Goal: Information Seeking & Learning: Learn about a topic

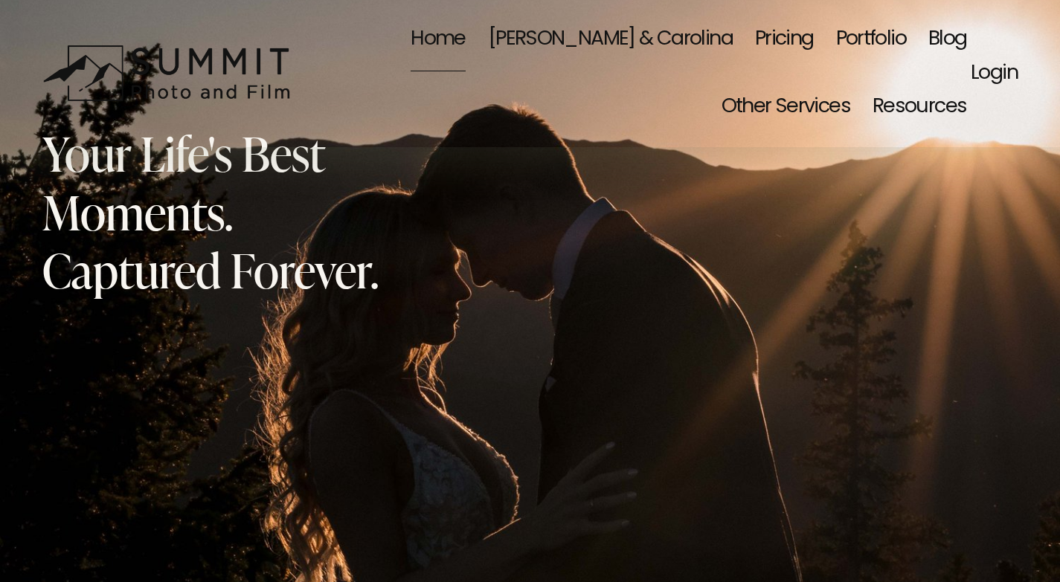
click at [928, 36] on link "Blog" at bounding box center [947, 39] width 39 height 68
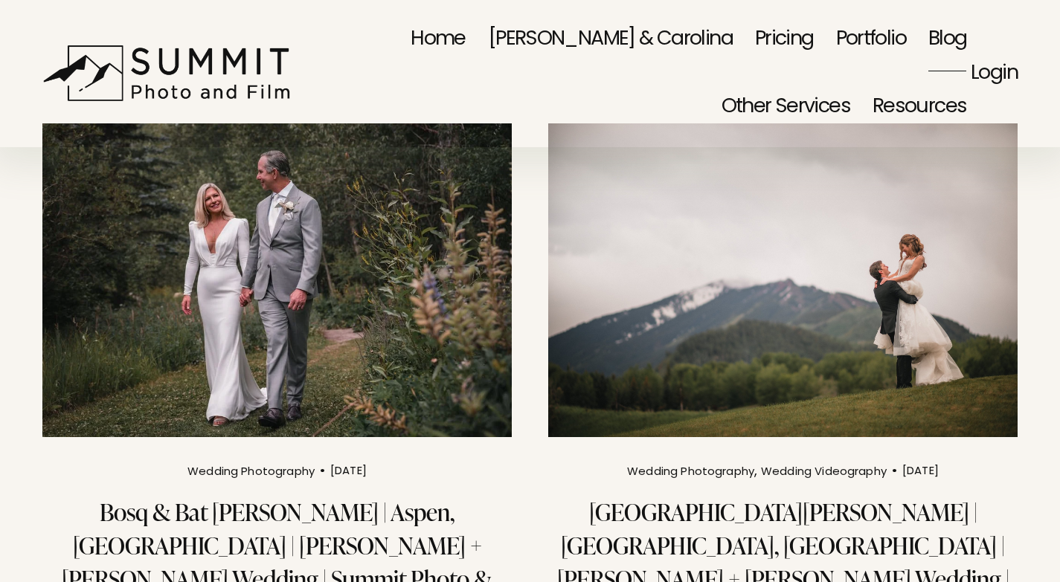
click at [762, 243] on img at bounding box center [783, 280] width 474 height 317
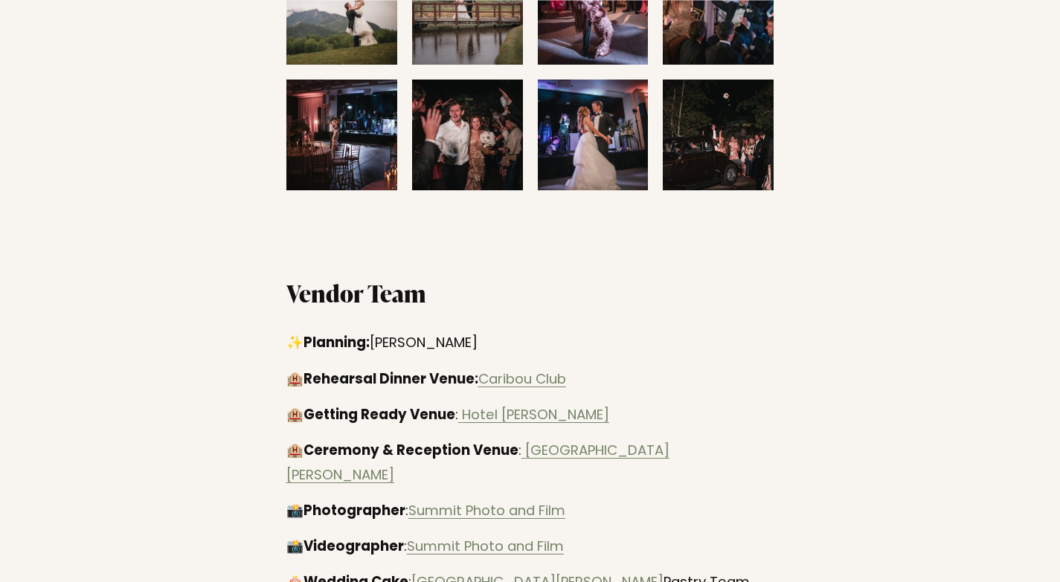
scroll to position [2454, 0]
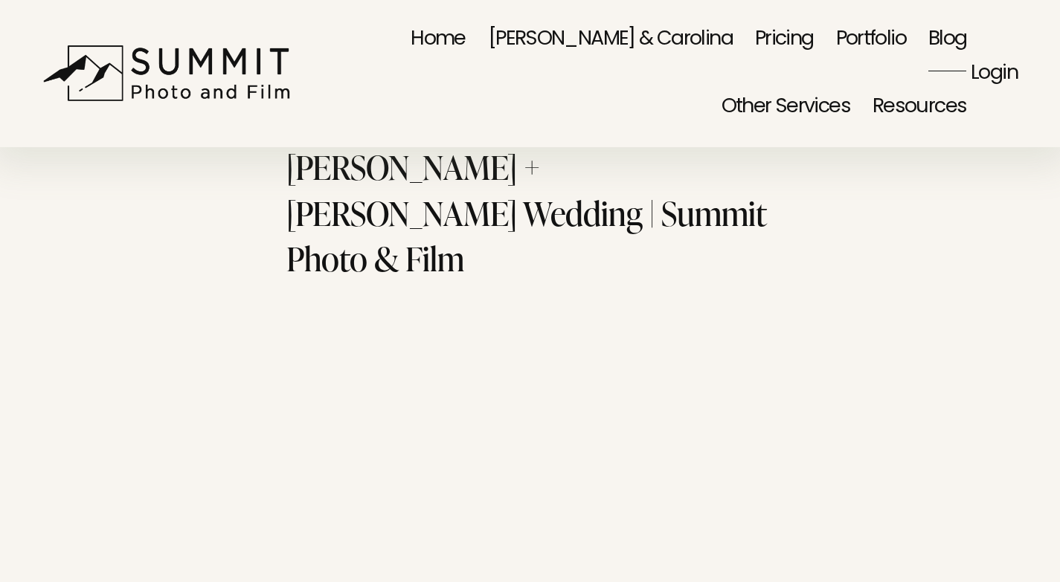
scroll to position [0, 0]
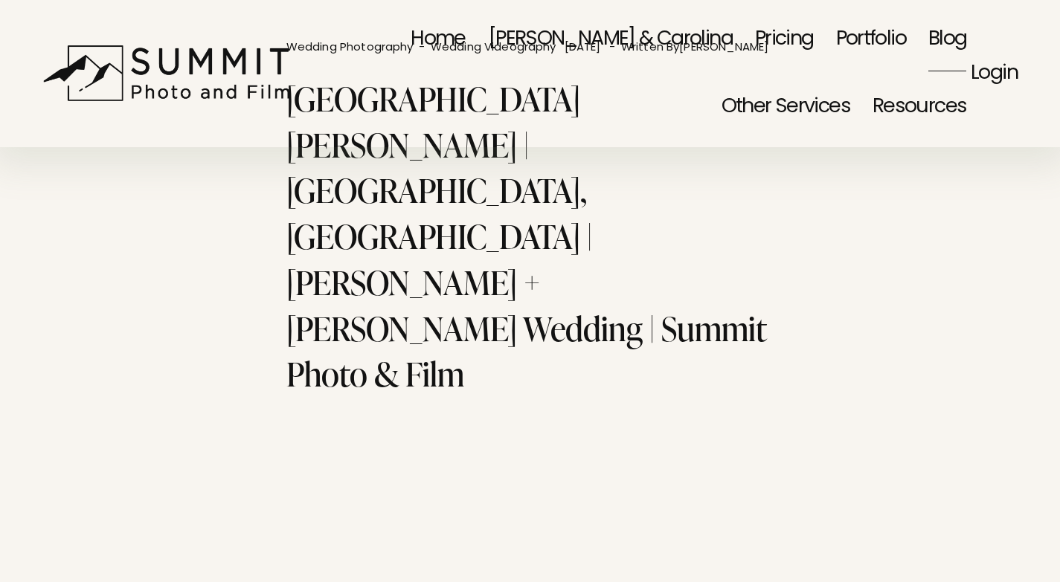
click at [149, 63] on img at bounding box center [170, 73] width 257 height 57
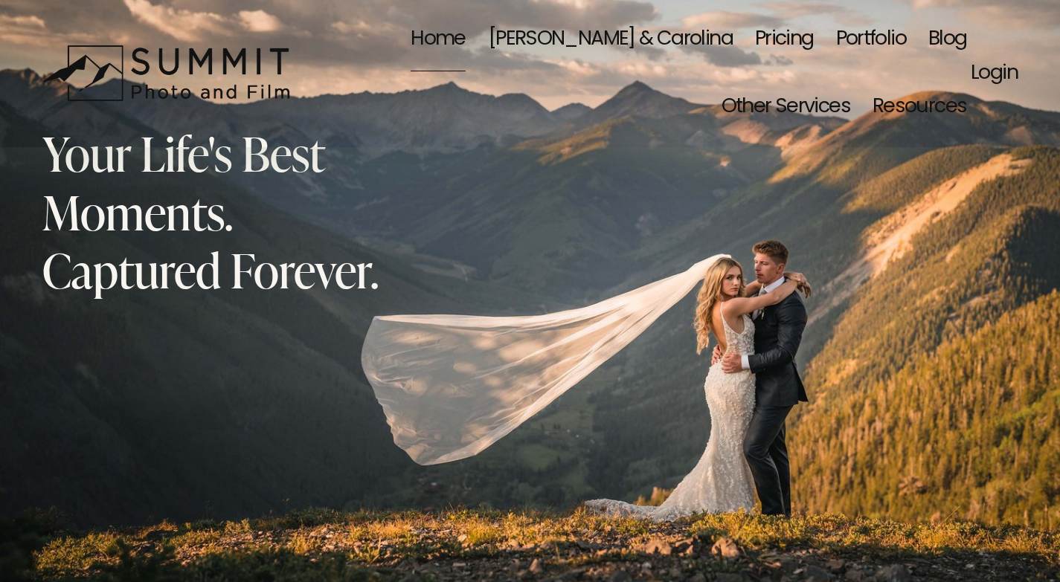
click at [928, 41] on link "Blog" at bounding box center [947, 39] width 39 height 68
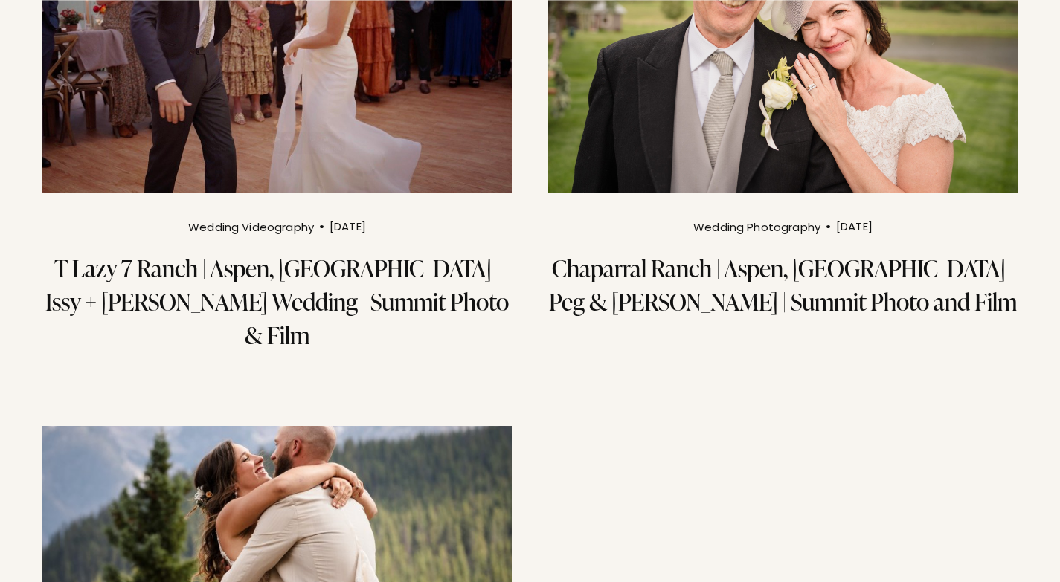
scroll to position [3050, 0]
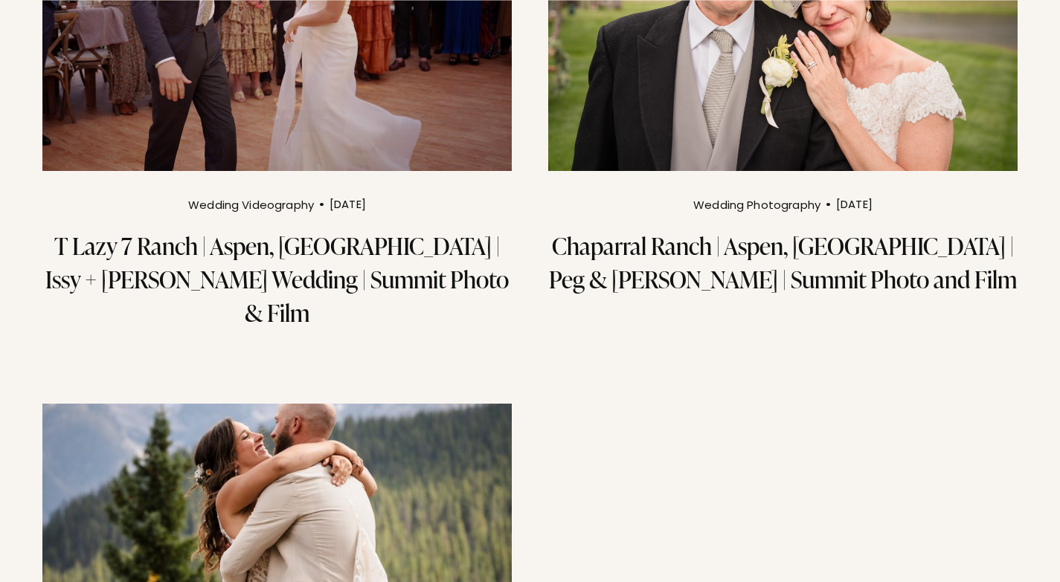
scroll to position [3124, 0]
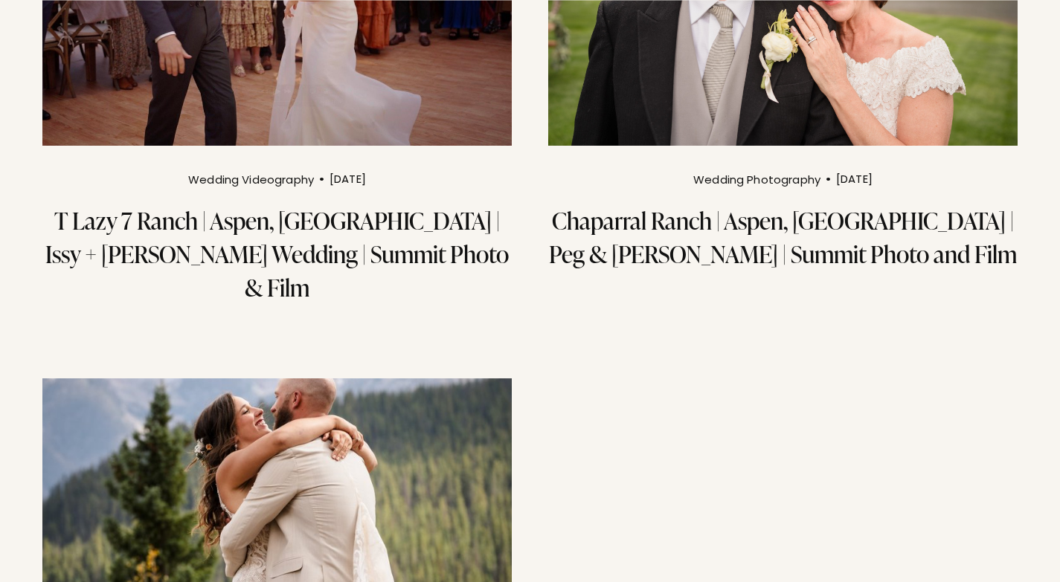
click at [353, 377] on img at bounding box center [277, 535] width 474 height 317
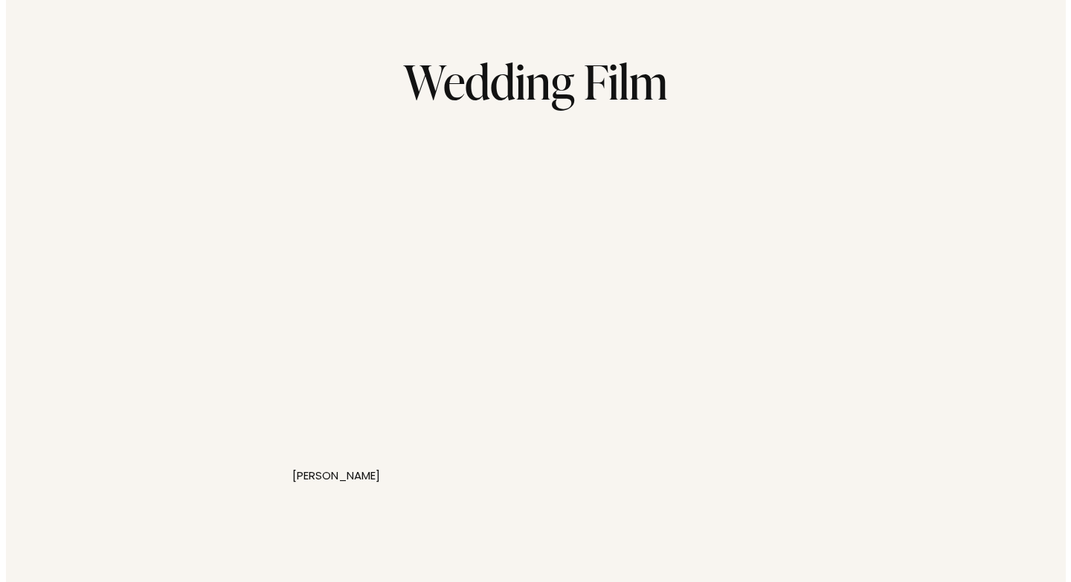
scroll to position [1488, 0]
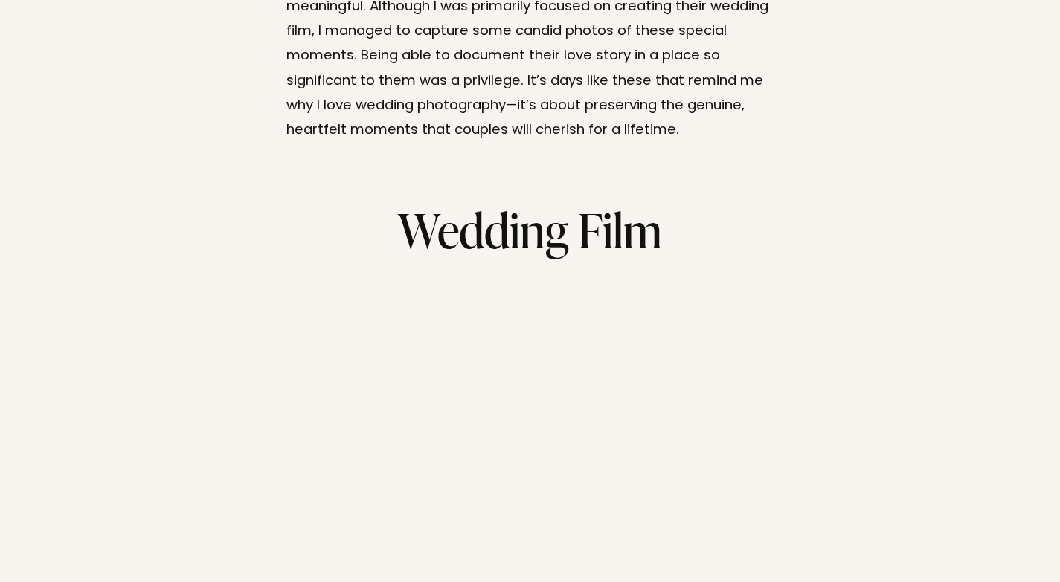
click at [543, 305] on link at bounding box center [530, 421] width 513 height 300
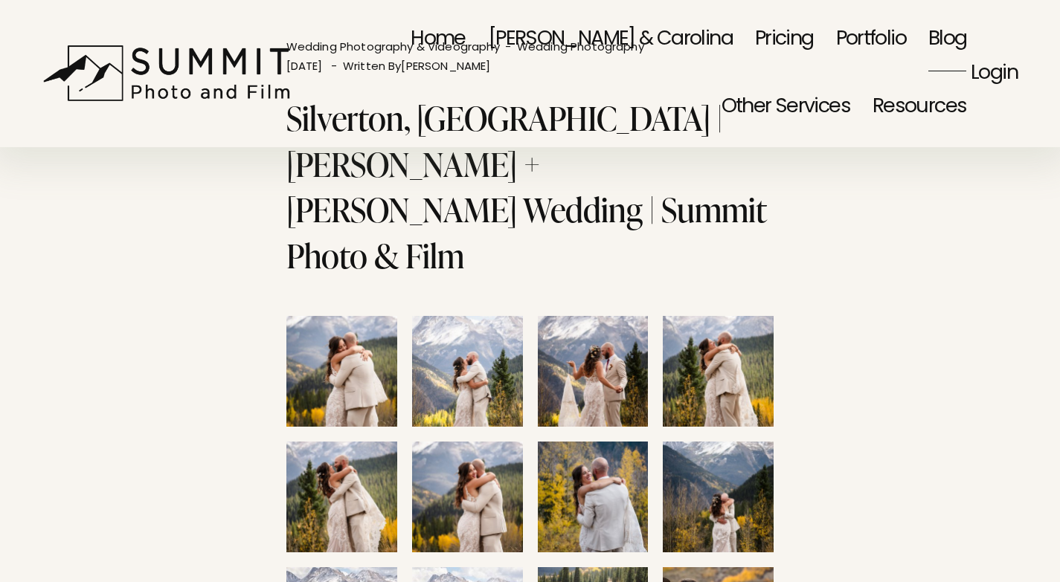
click at [928, 32] on link "Blog" at bounding box center [947, 39] width 39 height 68
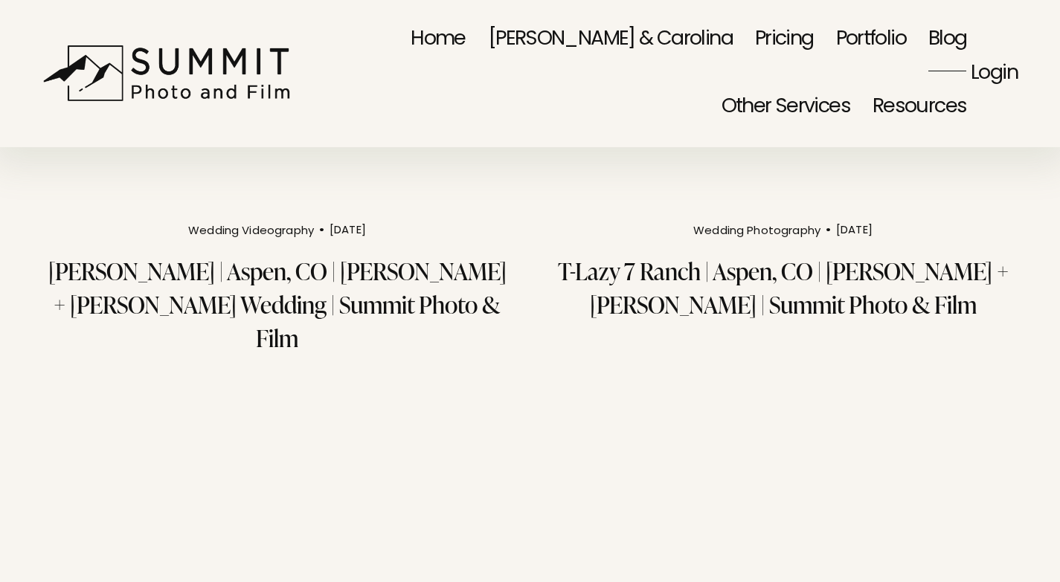
scroll to position [1488, 0]
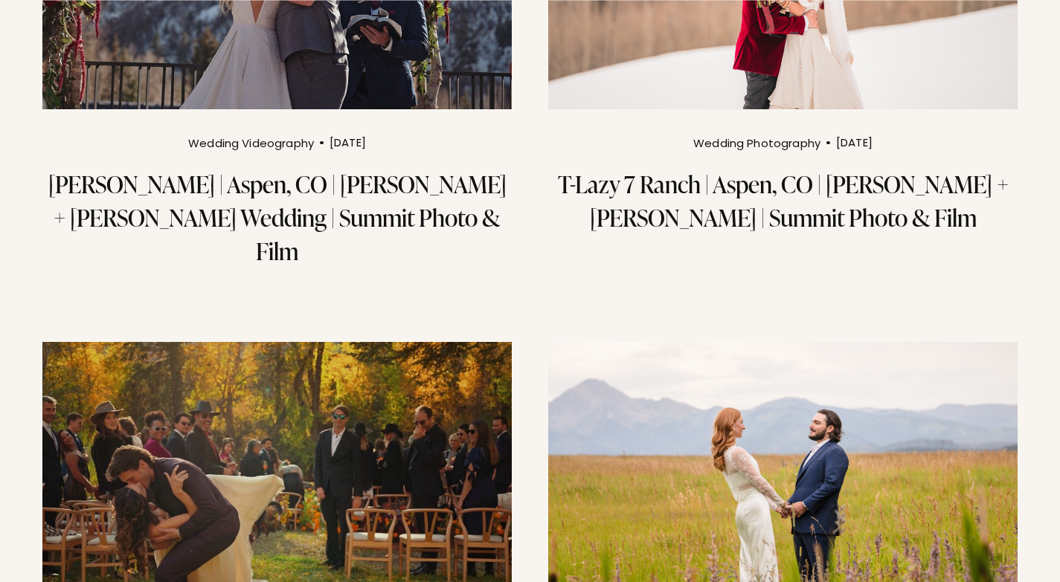
click at [393, 352] on img at bounding box center [277, 499] width 474 height 317
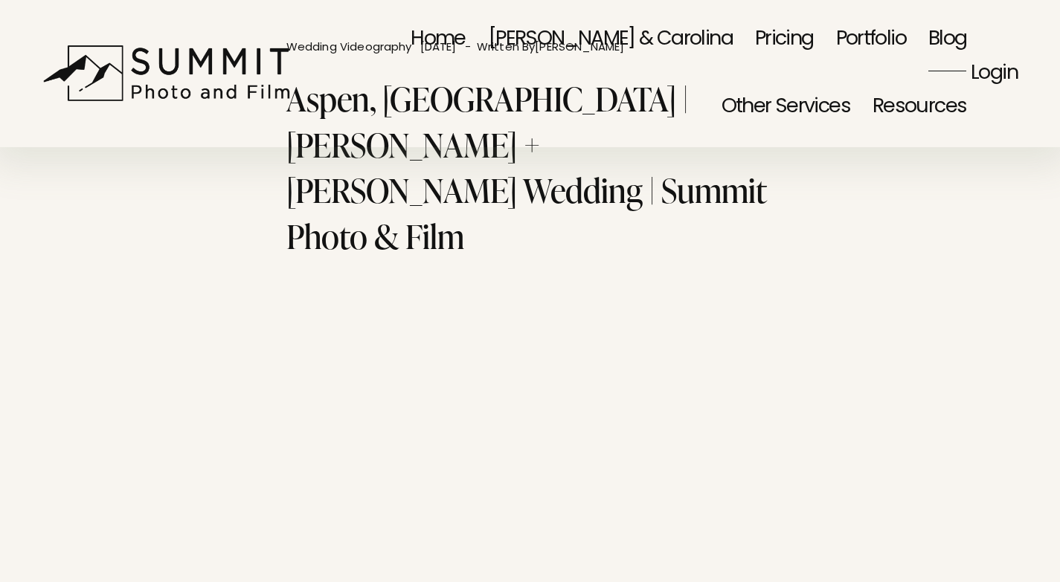
click at [928, 42] on link "Blog" at bounding box center [947, 39] width 39 height 68
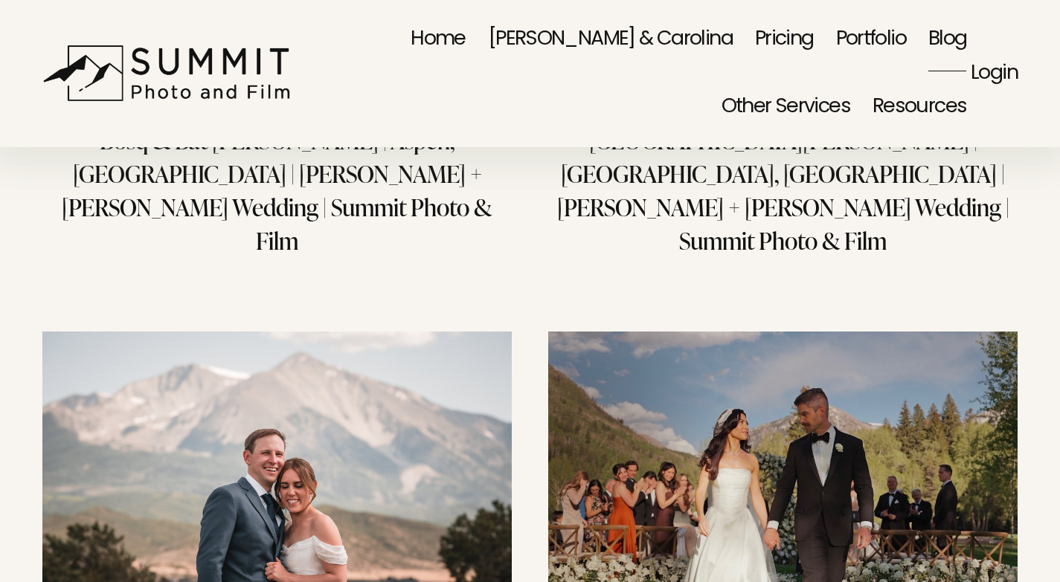
scroll to position [149, 0]
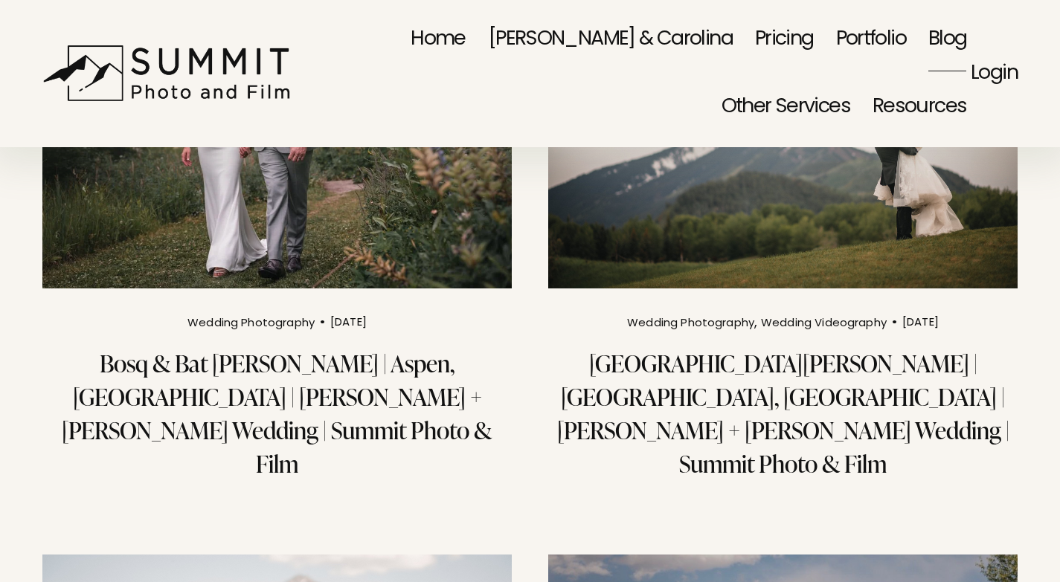
click at [921, 98] on span "Resources" at bounding box center [919, 107] width 94 height 64
click at [836, 42] on link "Portfolio" at bounding box center [871, 39] width 70 height 68
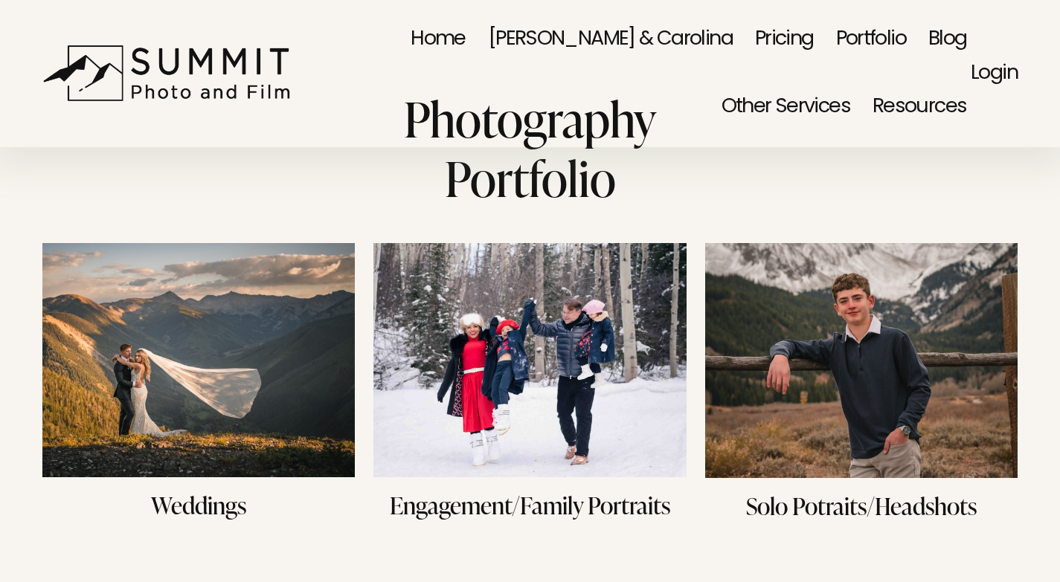
click at [209, 346] on img at bounding box center [198, 360] width 312 height 234
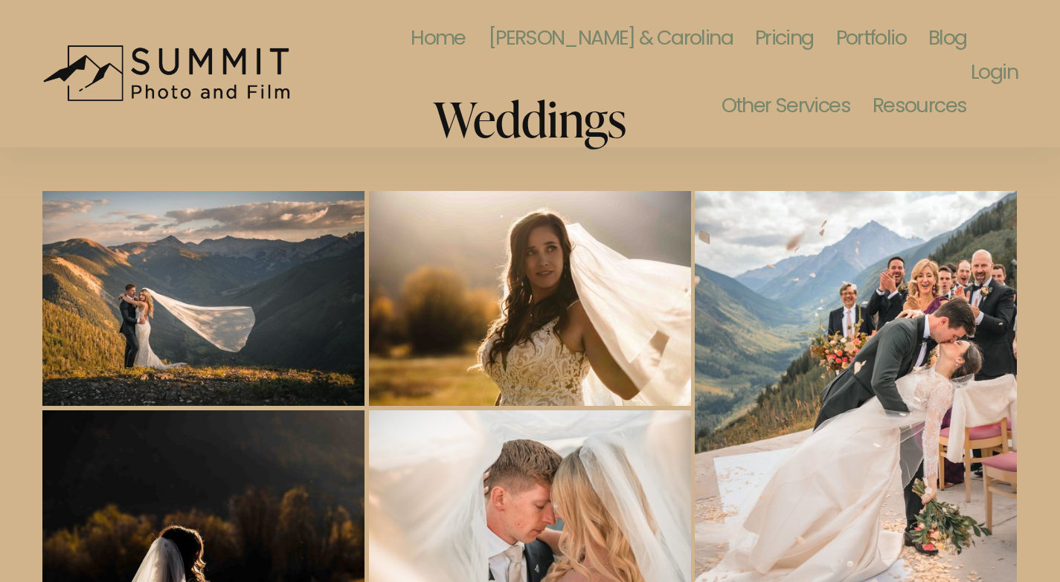
click at [932, 106] on span "Resources" at bounding box center [919, 107] width 94 height 64
click at [928, 37] on link "Blog" at bounding box center [947, 39] width 39 height 68
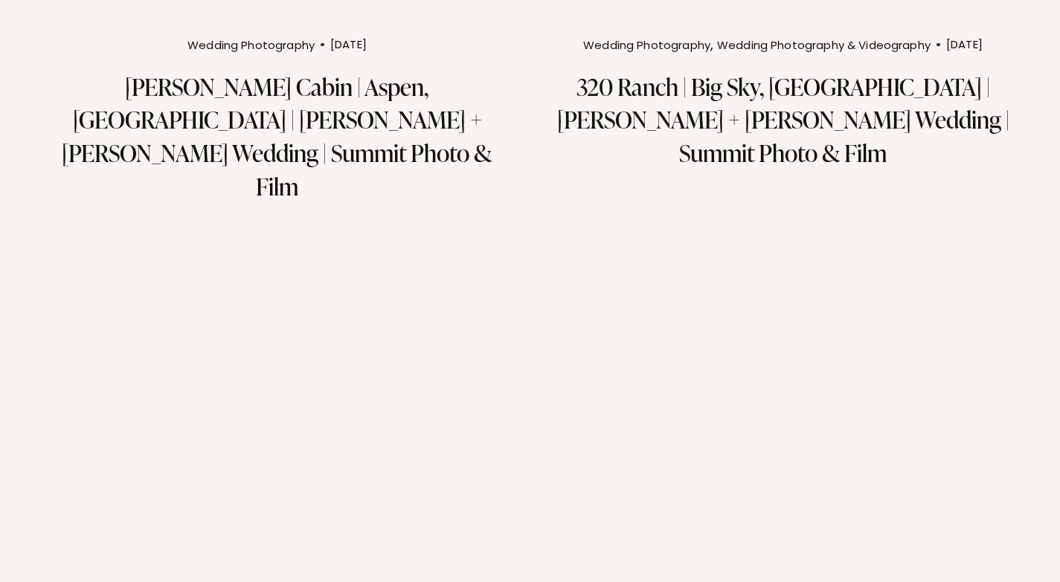
scroll to position [2678, 0]
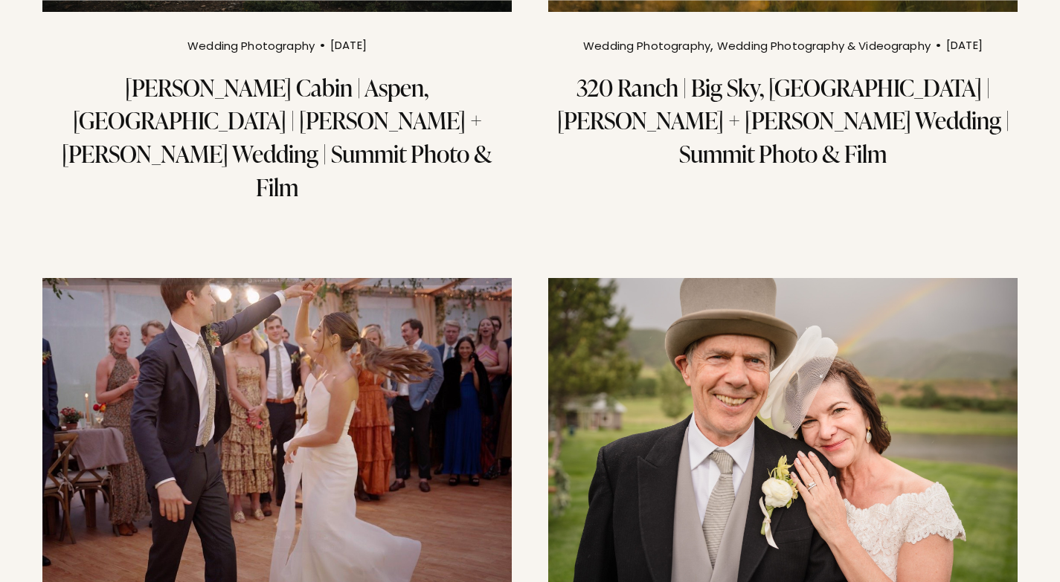
click at [747, 277] on img at bounding box center [783, 435] width 474 height 317
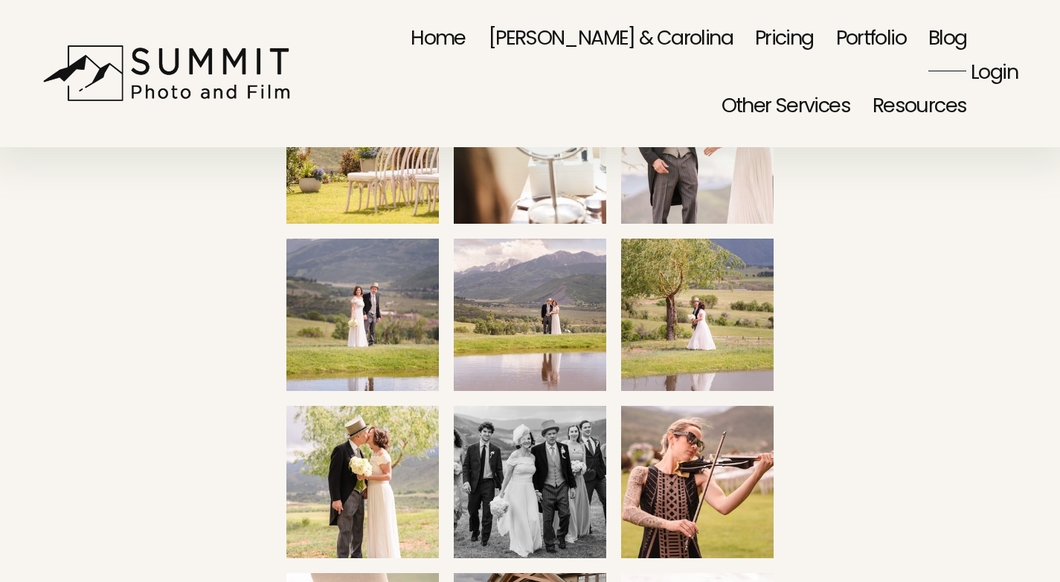
scroll to position [372, 0]
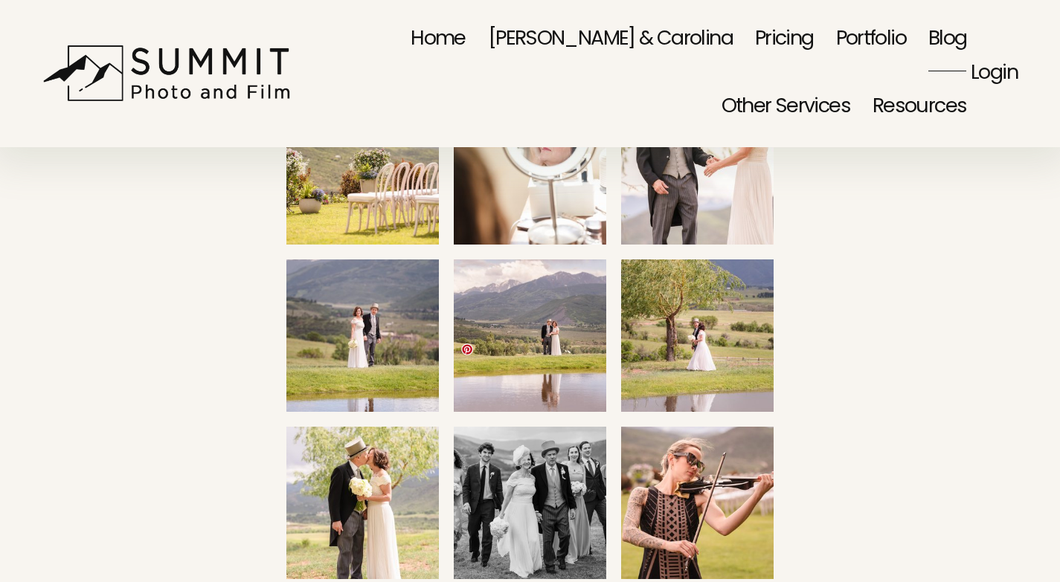
click at [547, 427] on img at bounding box center [530, 503] width 228 height 152
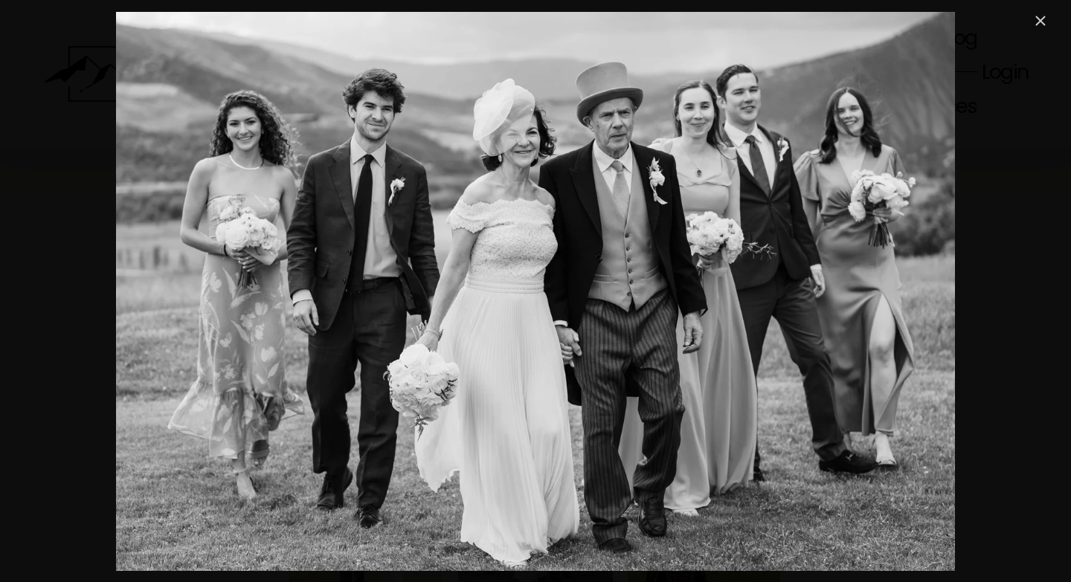
click at [1044, 22] on link "Close" at bounding box center [1041, 21] width 18 height 18
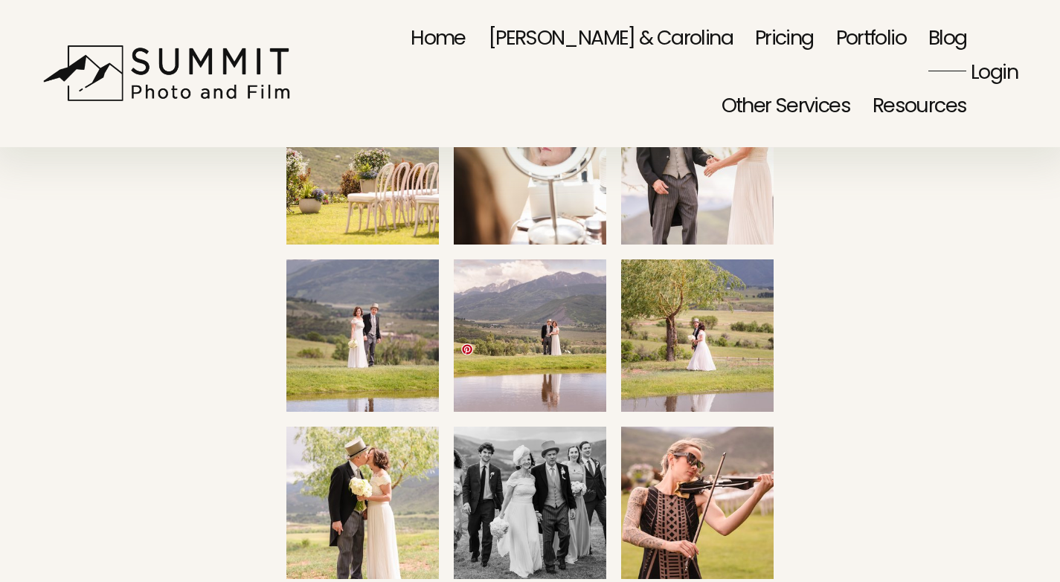
click at [517, 427] on img at bounding box center [530, 503] width 228 height 152
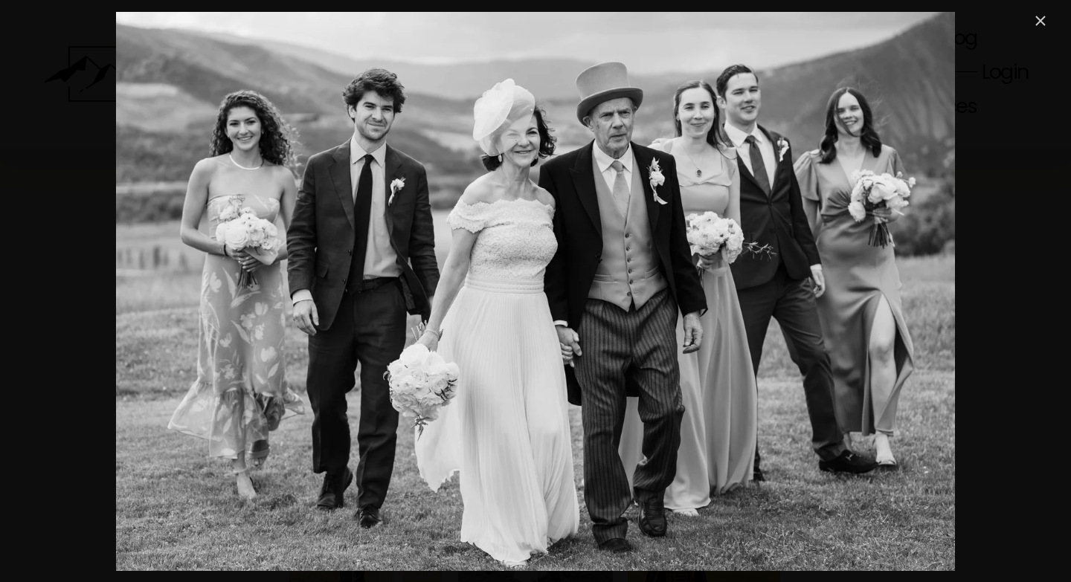
click at [1043, 21] on link "Close" at bounding box center [1041, 21] width 18 height 18
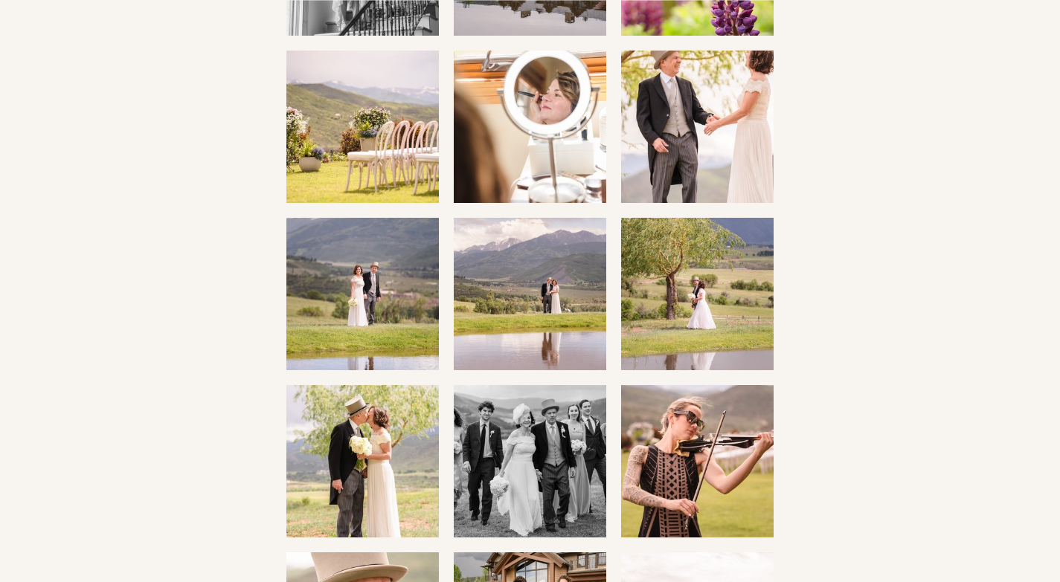
scroll to position [446, 0]
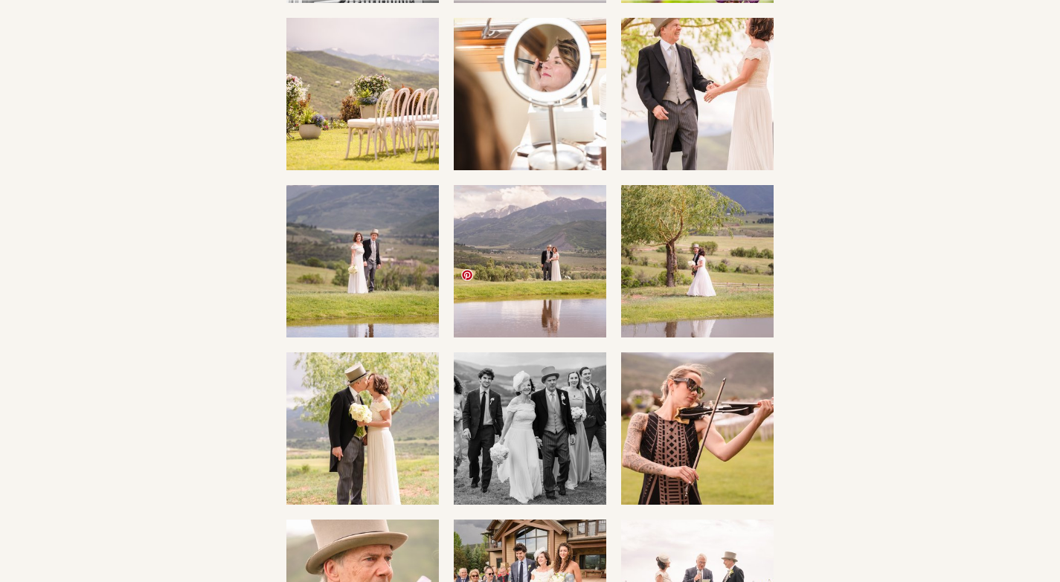
click at [514, 353] on img at bounding box center [530, 429] width 228 height 152
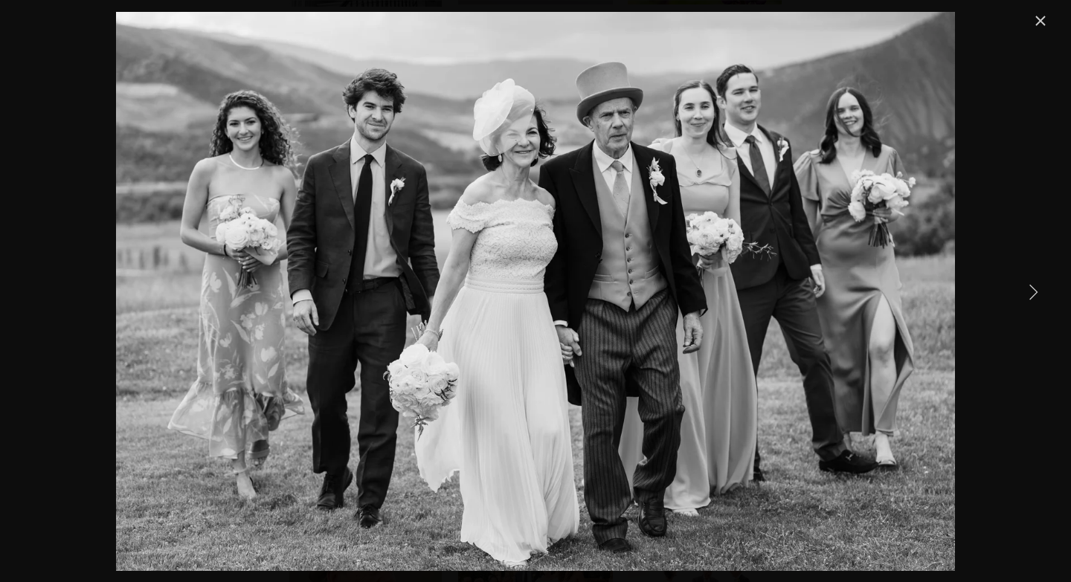
click at [1040, 30] on link "Close" at bounding box center [1041, 21] width 18 height 18
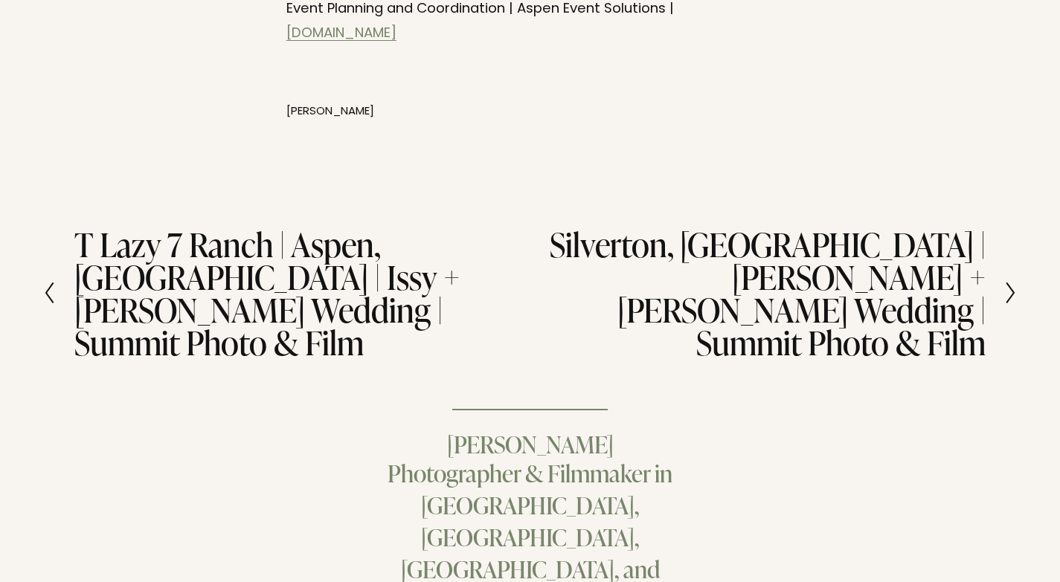
scroll to position [2447, 0]
